Goal: Transaction & Acquisition: Purchase product/service

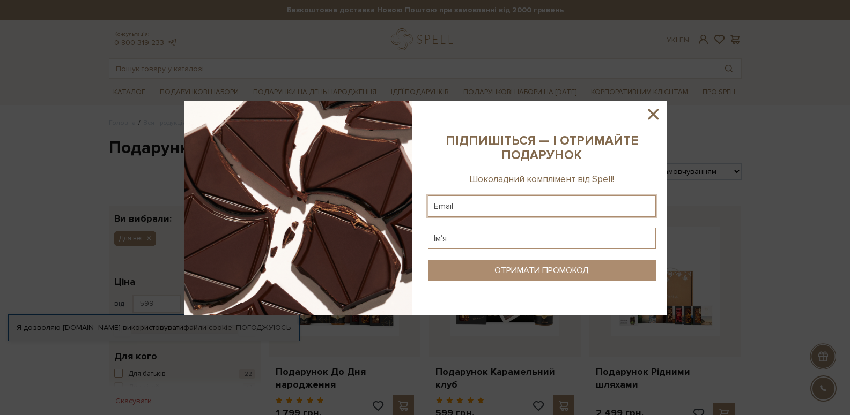
click at [507, 203] on input "text" at bounding box center [542, 206] width 228 height 21
paste input "[EMAIL_ADDRESS][DOMAIN_NAME]"
type input "[EMAIL_ADDRESS][DOMAIN_NAME]"
click at [497, 244] on input "text" at bounding box center [542, 238] width 228 height 21
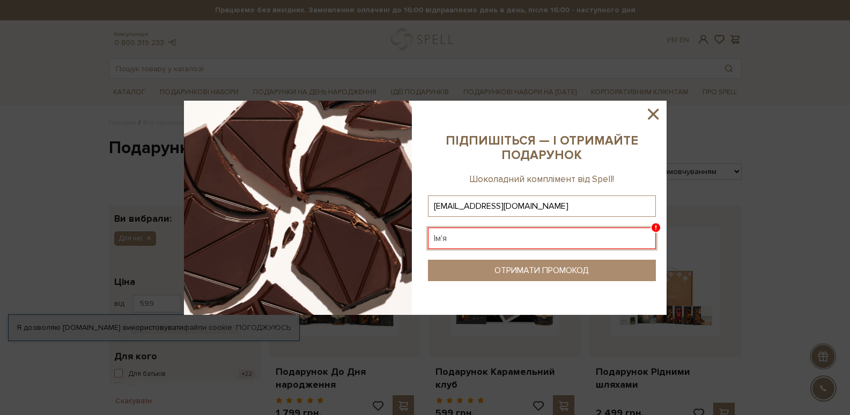
click at [454, 236] on input "text" at bounding box center [542, 238] width 228 height 21
type input "[PERSON_NAME]"
click at [552, 263] on button "ОТРИМАТИ ПРОМОКОД" at bounding box center [542, 270] width 228 height 21
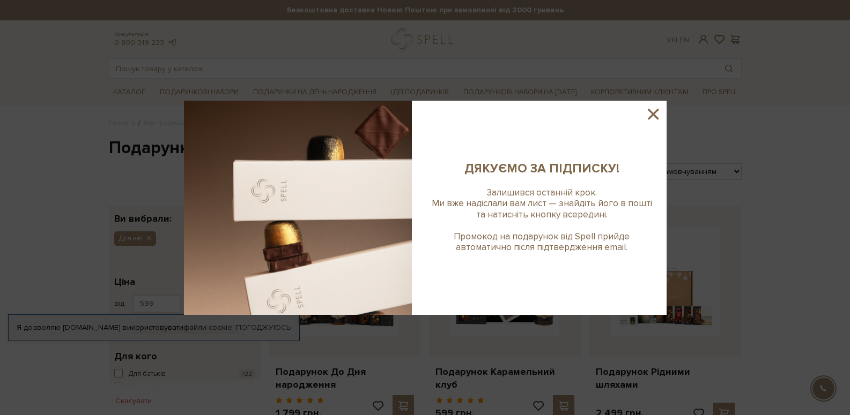
click at [659, 116] on icon at bounding box center [653, 114] width 18 height 18
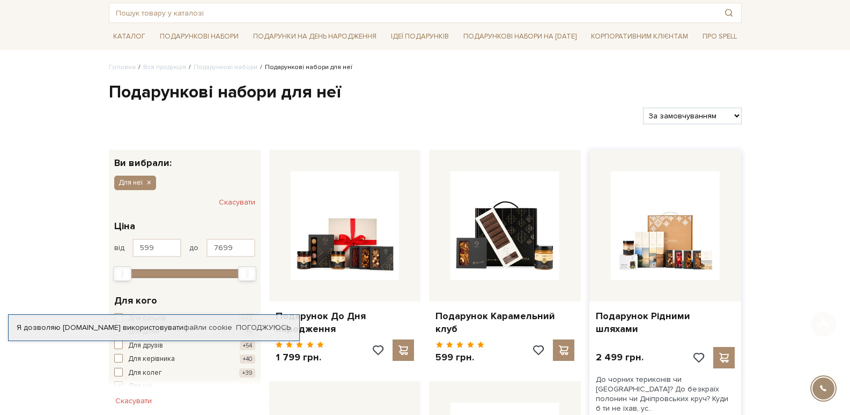
scroll to position [107, 0]
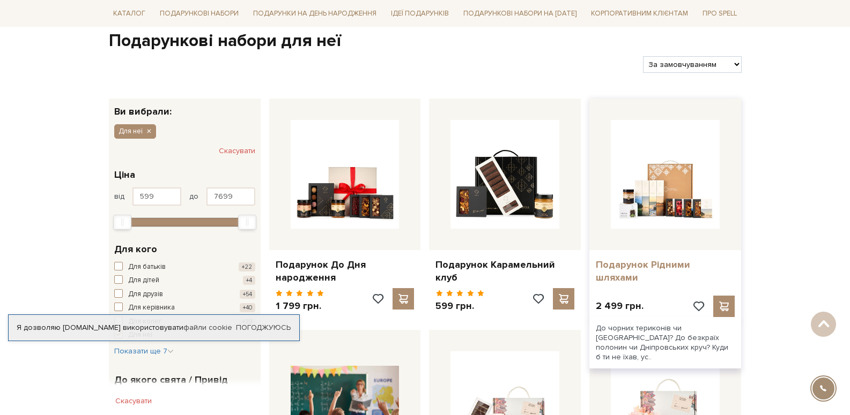
click at [665, 269] on link "Подарунок Рідними шляхами" at bounding box center [665, 271] width 139 height 25
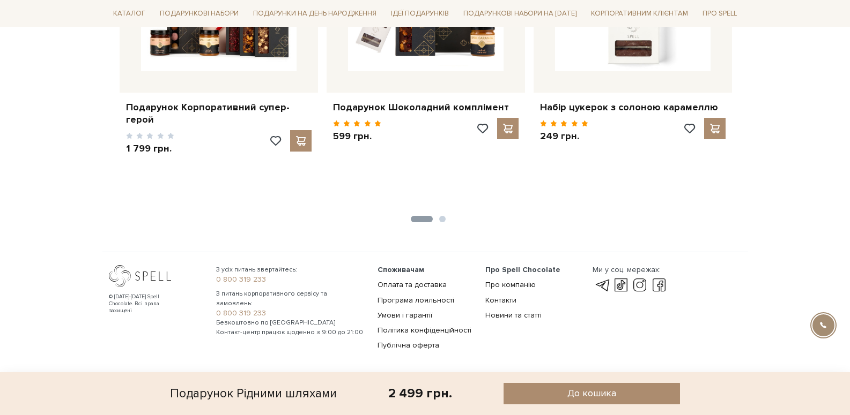
scroll to position [779, 0]
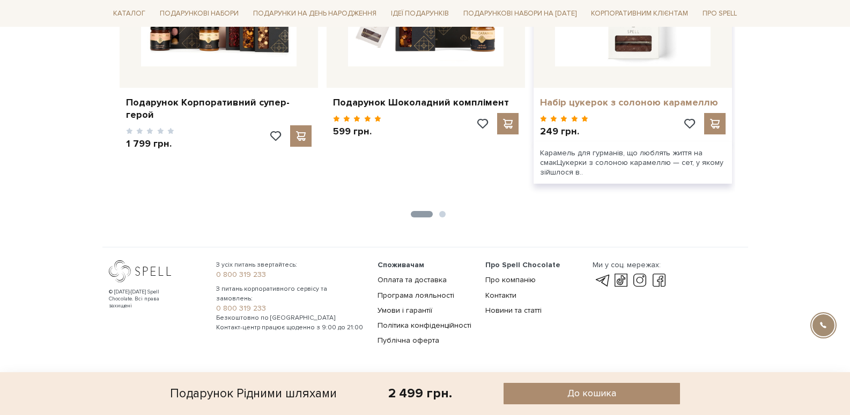
click at [570, 97] on link "Набір цукерок з солоною карамеллю" at bounding box center [632, 102] width 185 height 12
